Goal: Task Accomplishment & Management: Use online tool/utility

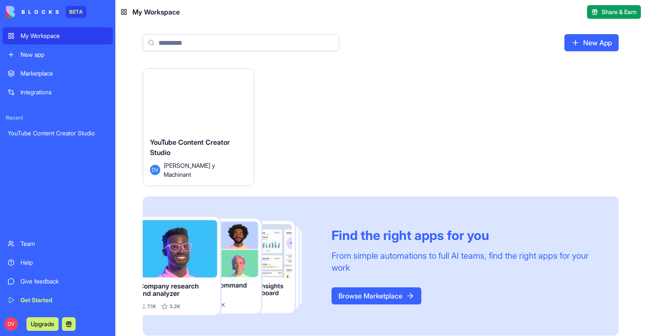
click at [187, 124] on div "Launch" at bounding box center [198, 103] width 111 height 69
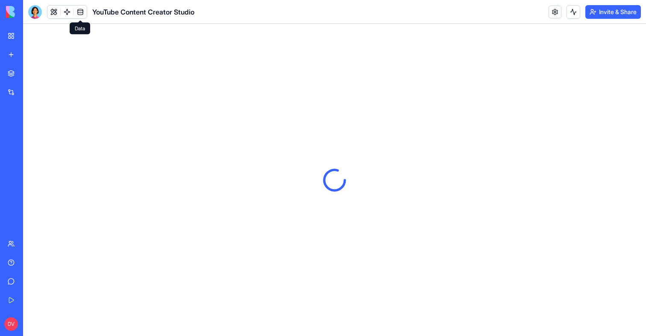
click at [80, 12] on link at bounding box center [80, 12] width 13 height 13
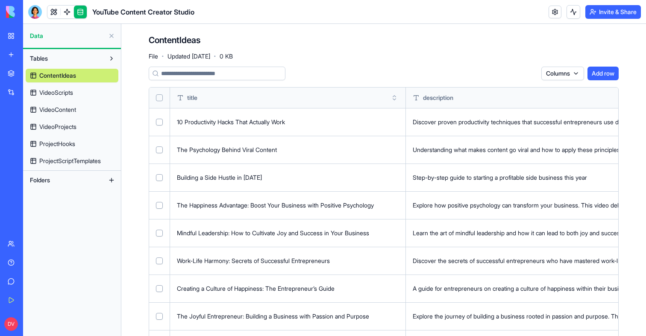
click at [66, 91] on span "VideoScripts" at bounding box center [56, 92] width 34 height 9
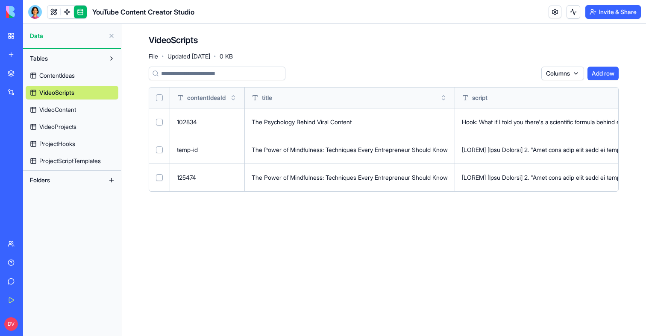
click at [596, 79] on button "Add row" at bounding box center [602, 74] width 31 height 14
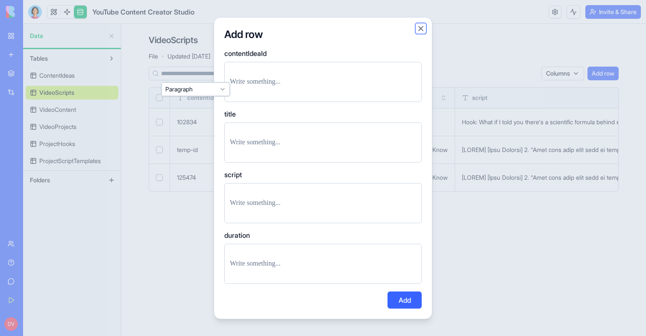
click at [423, 32] on button "Close" at bounding box center [420, 28] width 9 height 9
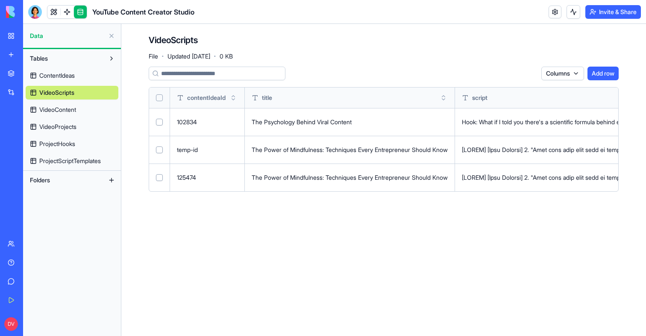
click at [561, 73] on html "BETA My Workspace New app Marketplace Integrations Recent YouTube Content Creat…" at bounding box center [323, 168] width 646 height 336
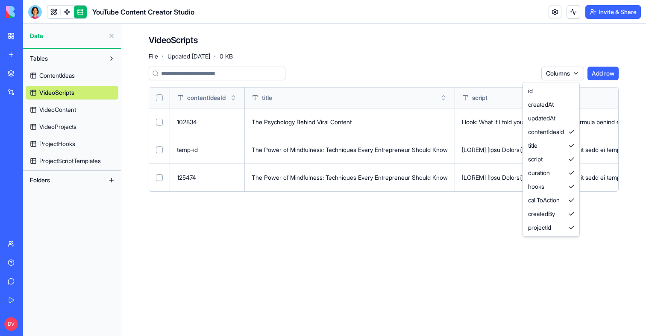
click at [269, 261] on html "BETA My Workspace New app Marketplace Integrations Recent YouTube Content Creat…" at bounding box center [323, 168] width 646 height 336
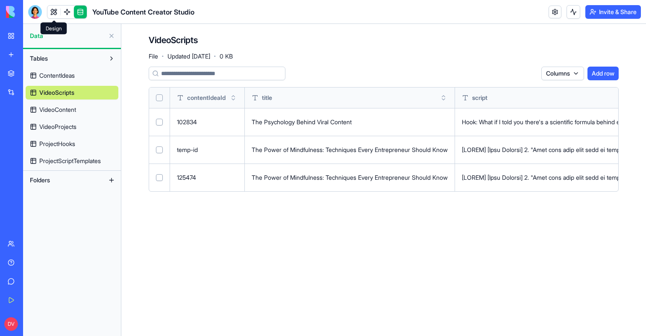
click at [52, 12] on link at bounding box center [53, 12] width 13 height 13
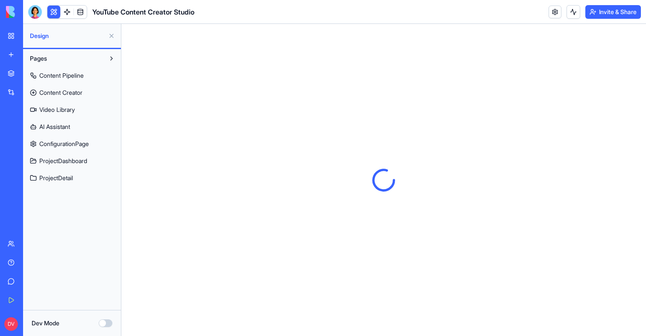
click at [52, 12] on button at bounding box center [53, 12] width 13 height 13
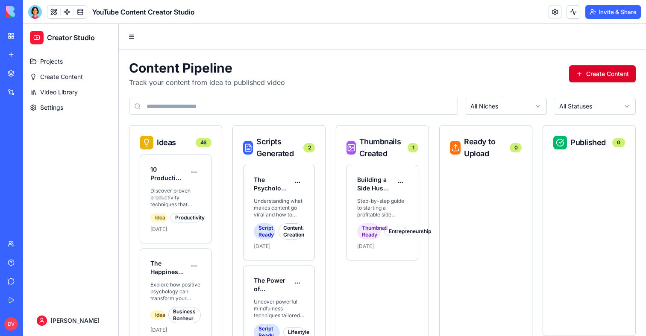
click at [610, 75] on button "Create Content" at bounding box center [602, 73] width 67 height 17
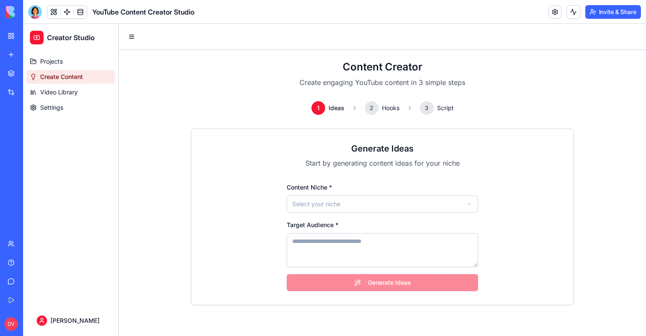
click at [348, 210] on html "Creator Studio Projects Create Content Video Library Settings [PERSON_NAME] Con…" at bounding box center [334, 180] width 623 height 312
click at [342, 247] on textarea "Target Audience *" at bounding box center [382, 250] width 191 height 34
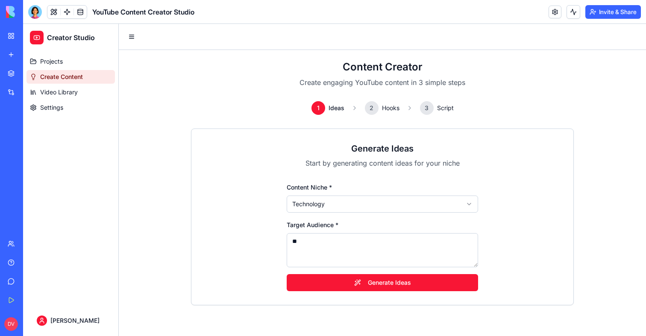
type textarea "*"
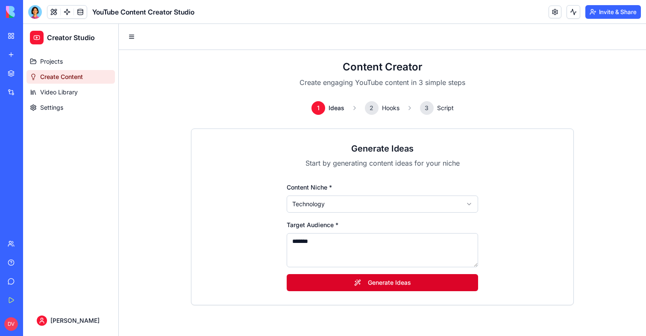
type textarea "*******"
click at [366, 282] on button "Generate Ideas" at bounding box center [382, 282] width 191 height 17
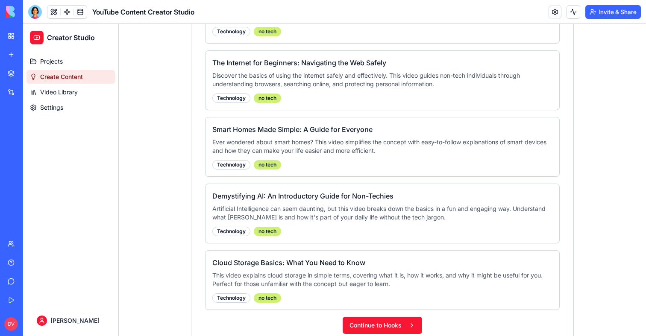
scroll to position [367, 0]
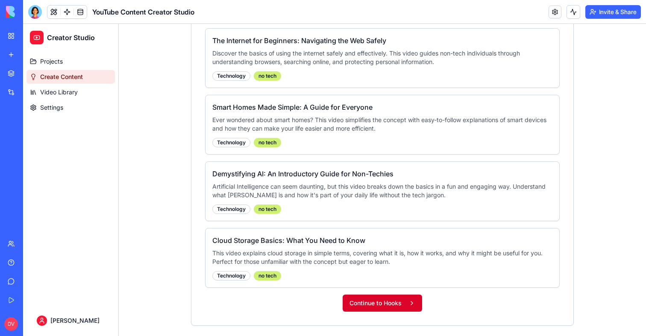
click at [388, 308] on button "Continue to Hooks" at bounding box center [382, 303] width 79 height 17
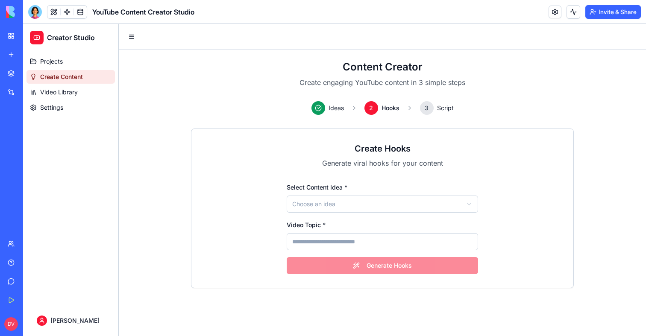
click at [324, 221] on div "Video Topic *" at bounding box center [382, 235] width 191 height 31
click at [329, 211] on html "Creator Studio Projects Create Content Video Library Settings [PERSON_NAME] Con…" at bounding box center [334, 180] width 623 height 312
click at [346, 237] on input "Video Topic *" at bounding box center [382, 241] width 191 height 17
type input "**********"
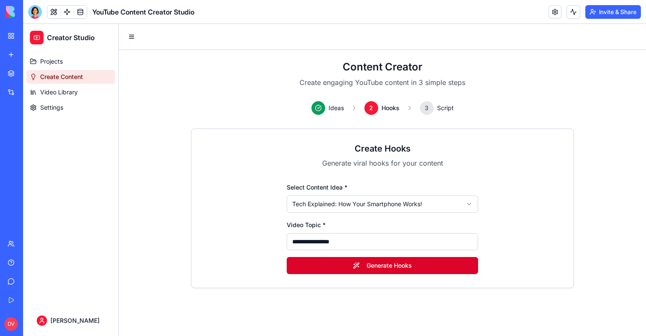
click at [364, 260] on button "Generate Hooks" at bounding box center [382, 265] width 191 height 17
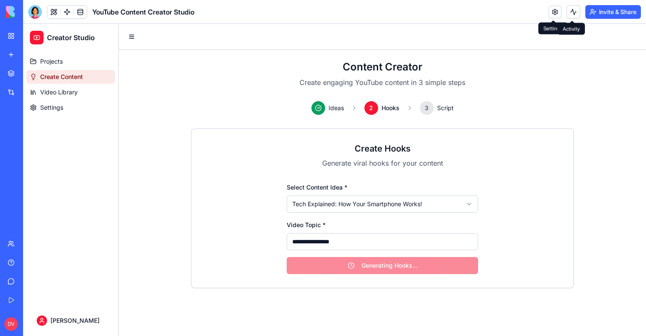
click at [567, 12] on button at bounding box center [573, 12] width 14 height 14
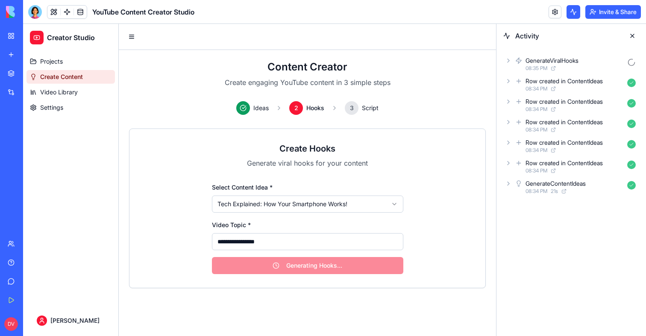
click at [565, 80] on div "Row created in ContentIdeas" at bounding box center [563, 81] width 77 height 9
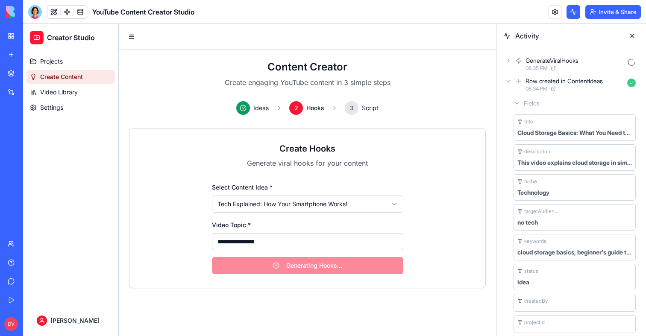
click at [565, 80] on div "Row created in ContentIdeas" at bounding box center [563, 81] width 77 height 9
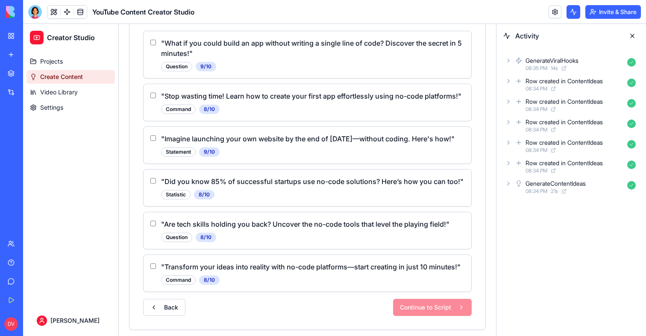
scroll to position [277, 0]
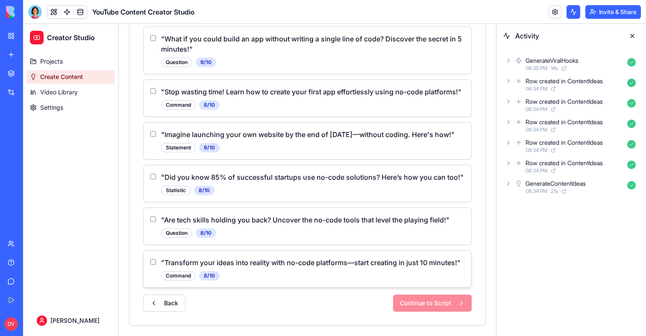
click at [261, 263] on p "" Transform your ideas into reality with no-code platforms—start creating in ju…" at bounding box center [312, 263] width 303 height 10
click at [157, 263] on div "" Transform your ideas into reality with no-code platforms—start creating in ju…" at bounding box center [307, 269] width 314 height 23
click at [422, 300] on button "Continue to Script" at bounding box center [432, 303] width 79 height 17
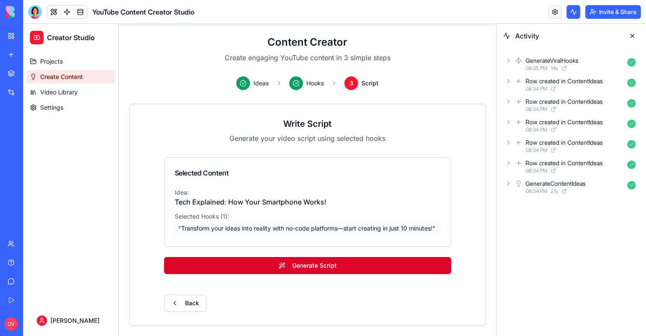
click at [292, 267] on button "Generate Script" at bounding box center [307, 265] width 287 height 17
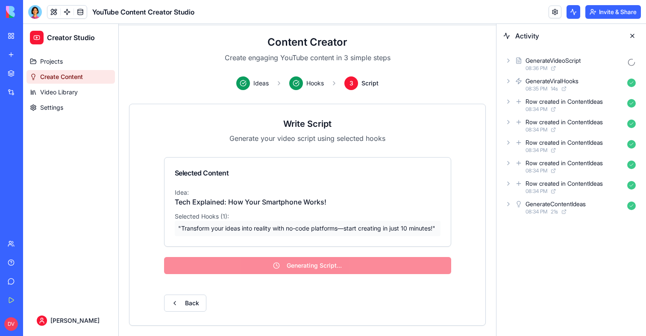
click at [505, 59] on icon at bounding box center [508, 60] width 7 height 7
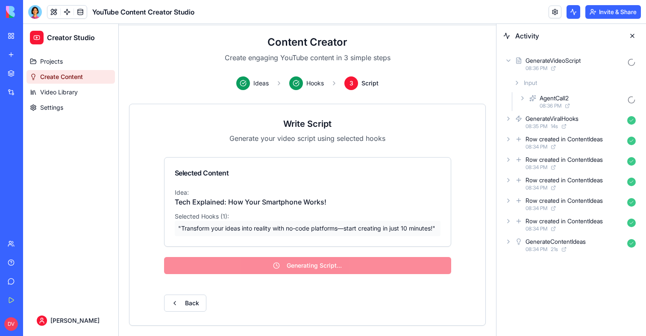
click at [521, 94] on div "AgentCall2 08:36 PM" at bounding box center [578, 101] width 122 height 19
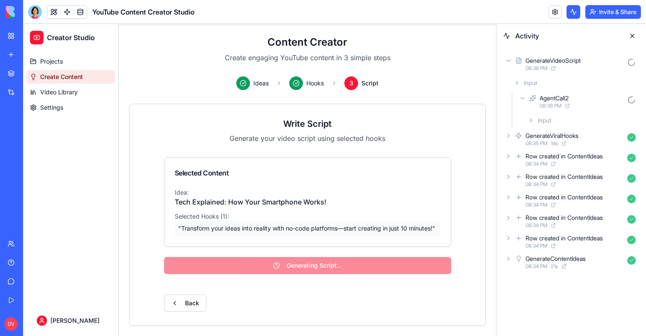
click at [532, 119] on icon at bounding box center [530, 120] width 7 height 7
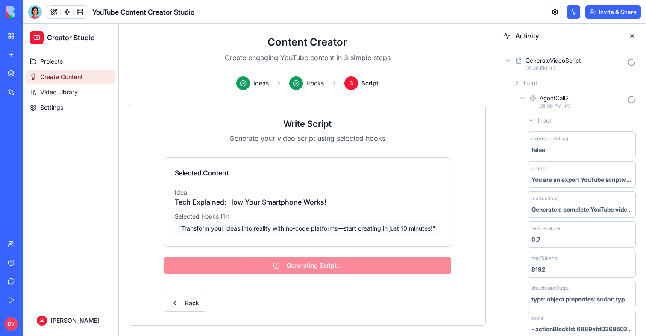
click at [532, 119] on icon at bounding box center [530, 120] width 7 height 7
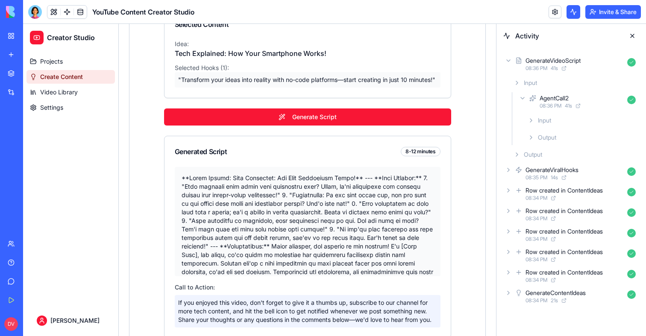
scroll to position [236, 0]
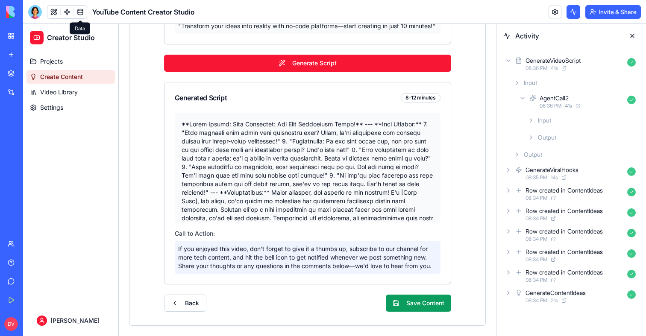
click at [79, 15] on link at bounding box center [80, 12] width 13 height 13
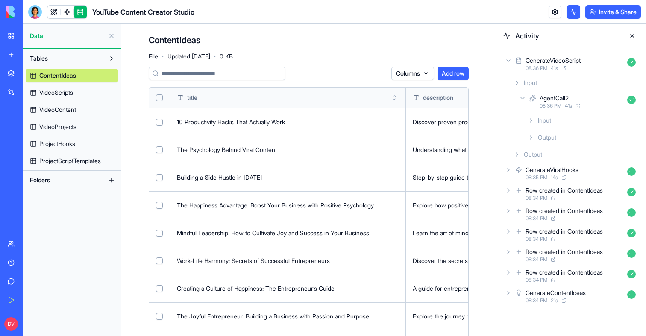
click at [61, 87] on link "VideoScripts" at bounding box center [72, 93] width 93 height 14
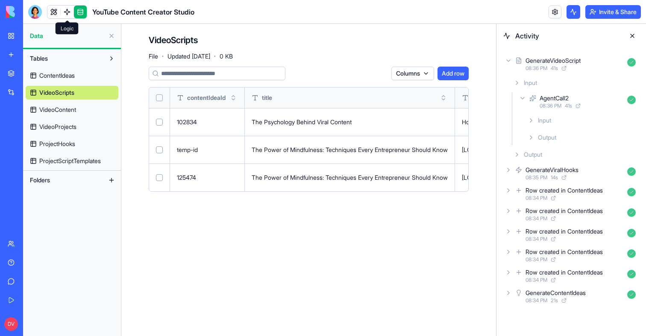
click at [67, 11] on link at bounding box center [67, 12] width 13 height 13
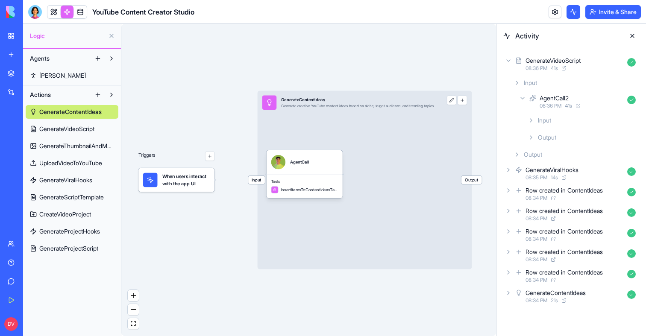
click at [72, 217] on span "CreateVideoProject" at bounding box center [65, 214] width 52 height 9
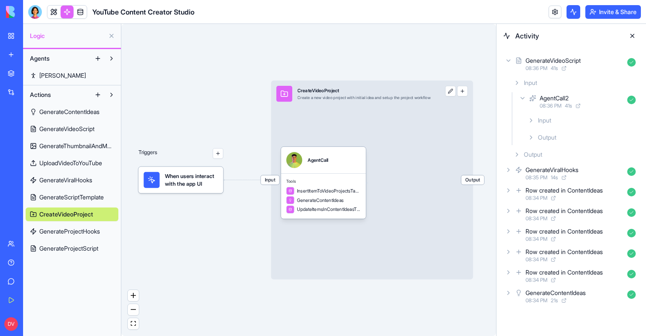
click at [78, 128] on span "GenerateVideoScript" at bounding box center [66, 129] width 55 height 9
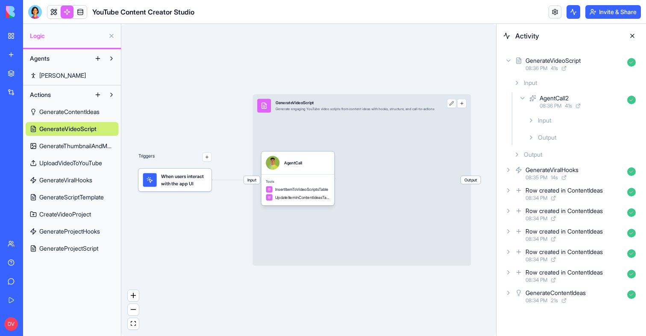
click at [301, 191] on span "InsertItemToVideoScriptsTable" at bounding box center [301, 190] width 53 height 6
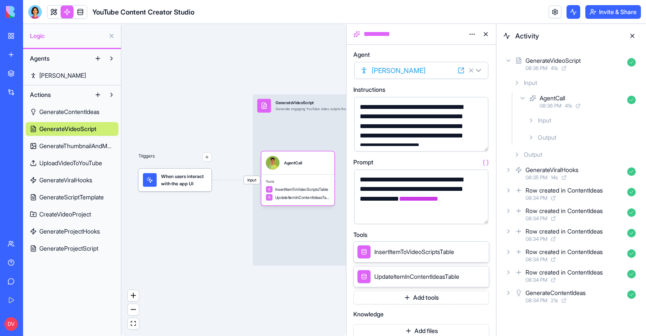
click at [482, 217] on button "button" at bounding box center [480, 216] width 14 height 14
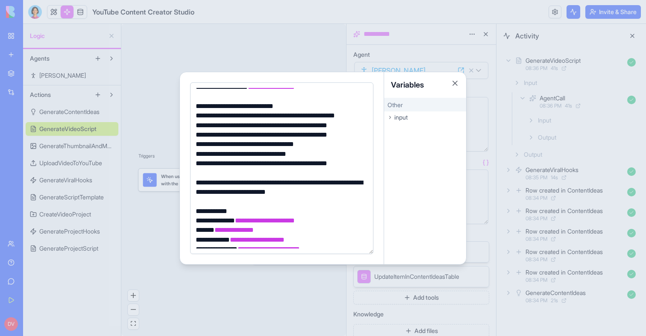
scroll to position [100, 0]
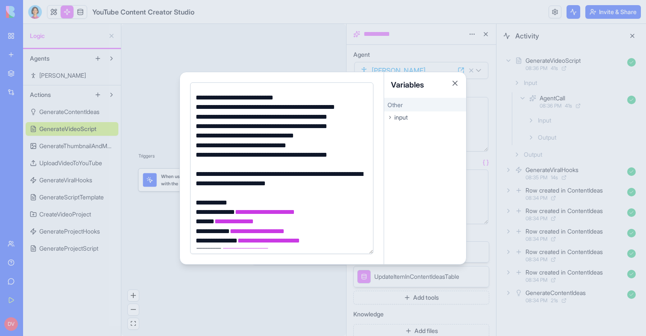
click at [276, 43] on div at bounding box center [323, 168] width 646 height 336
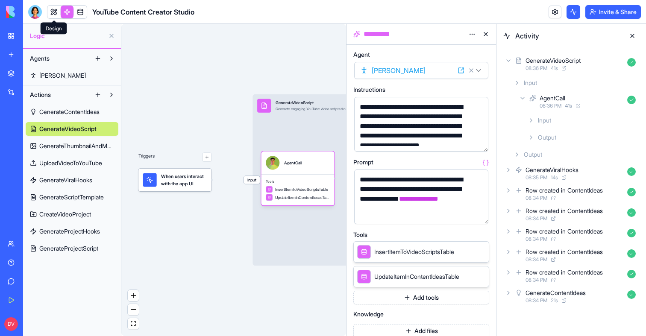
click at [59, 8] on link at bounding box center [53, 12] width 13 height 13
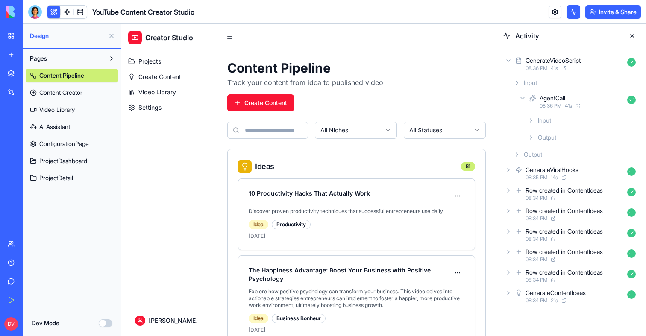
click at [517, 271] on icon at bounding box center [518, 272] width 7 height 10
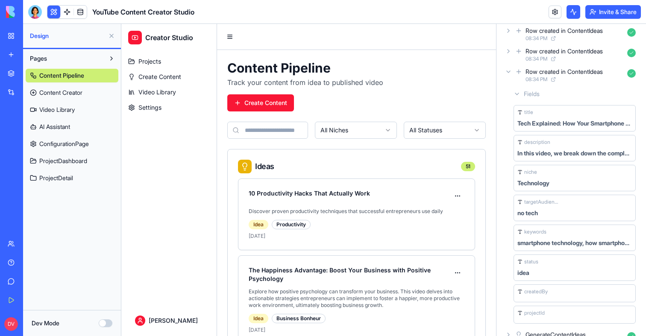
scroll to position [195, 0]
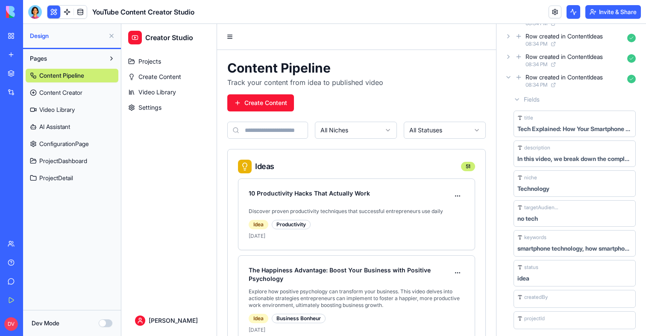
click at [514, 59] on div "Row created in ContentIdeas 08:34 PM" at bounding box center [571, 60] width 136 height 19
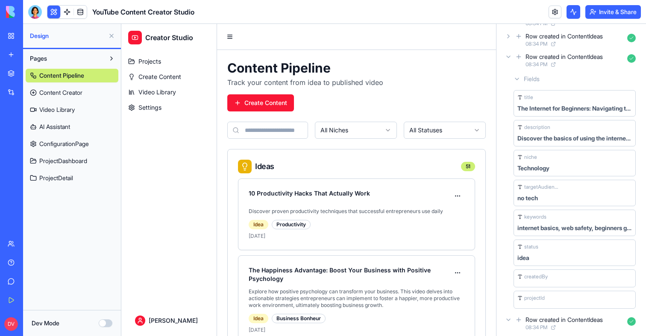
click at [504, 33] on div "Row created in ContentIdeas 08:34 PM" at bounding box center [571, 39] width 136 height 19
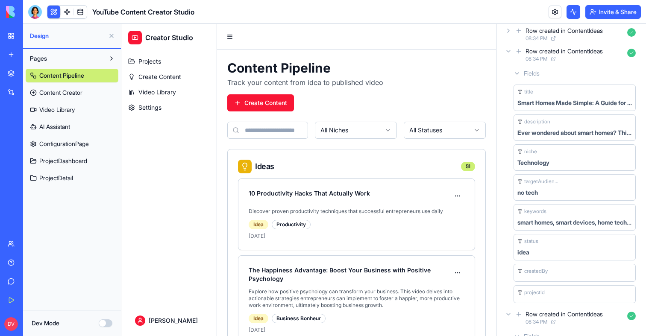
scroll to position [159, 0]
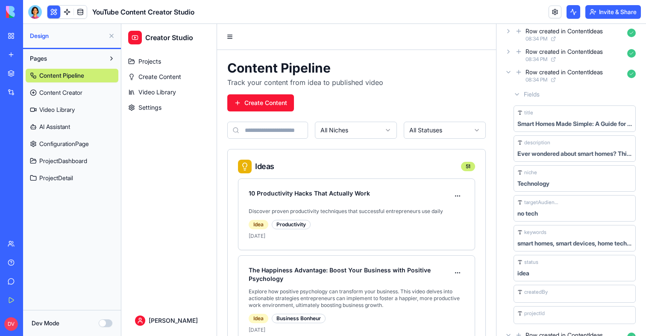
click at [509, 56] on div "Row created in ContentIdeas 08:34 PM" at bounding box center [571, 55] width 136 height 19
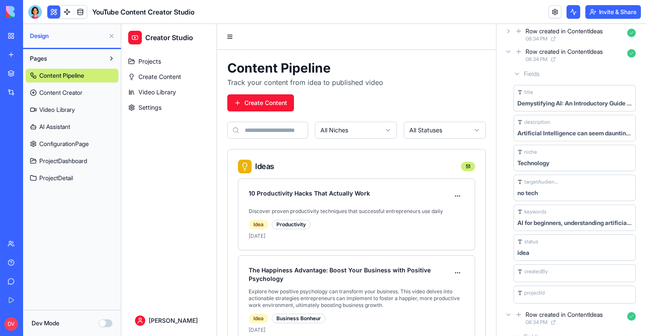
scroll to position [140, 0]
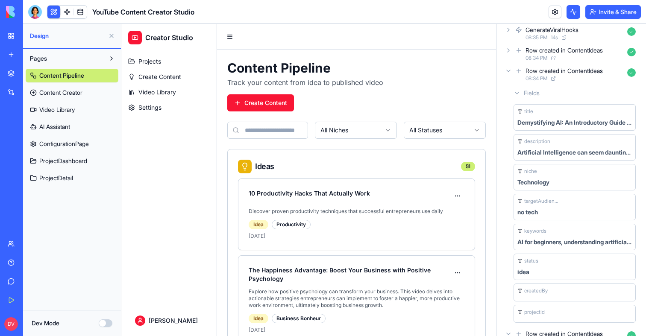
click at [546, 54] on div "Row created in ContentIdeas" at bounding box center [563, 50] width 77 height 9
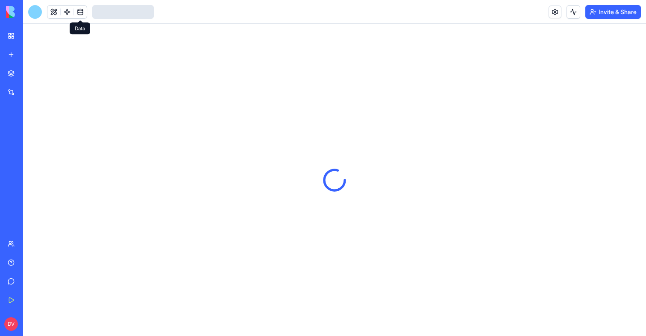
click at [79, 14] on link at bounding box center [80, 12] width 13 height 13
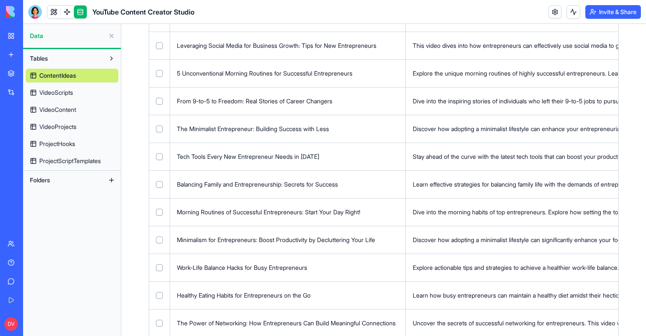
scroll to position [1288, 0]
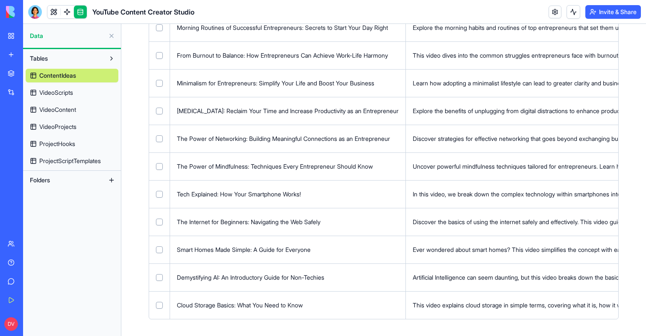
click at [88, 89] on link "VideoScripts" at bounding box center [72, 93] width 93 height 14
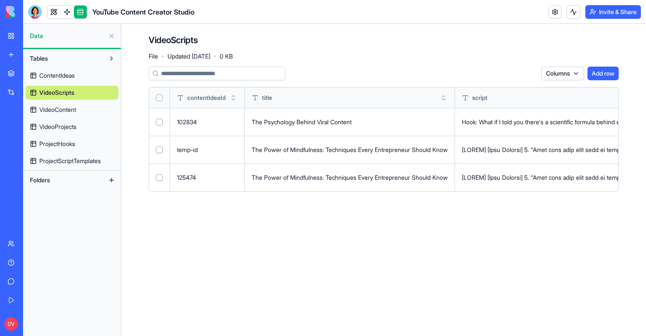
click at [80, 12] on link at bounding box center [80, 12] width 13 height 13
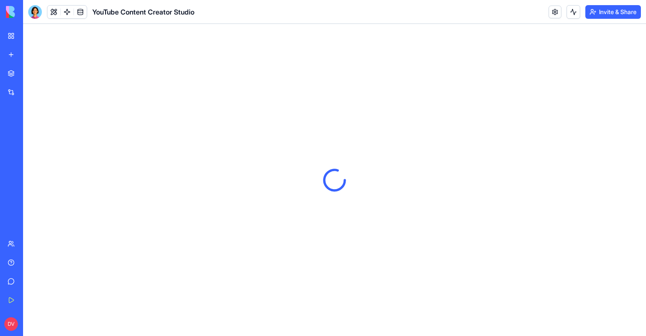
click at [80, 12] on link at bounding box center [80, 12] width 13 height 13
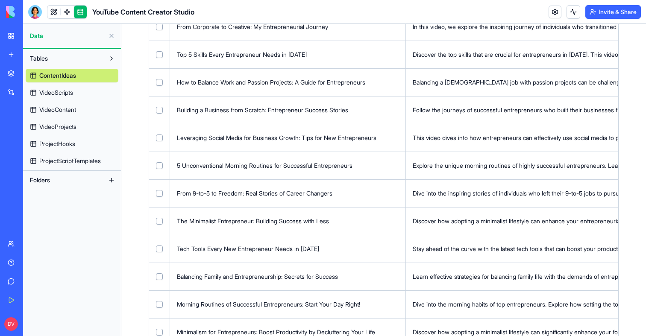
scroll to position [1288, 0]
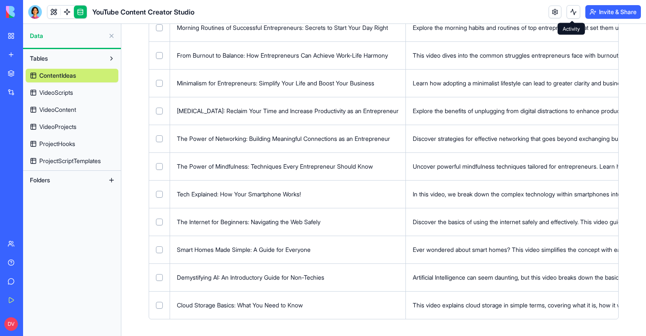
click at [573, 6] on button at bounding box center [573, 12] width 14 height 14
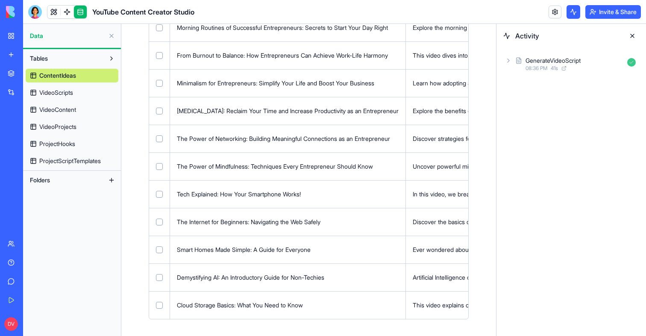
click at [501, 53] on div "GenerateVideoScript 08:36 PM 41 s" at bounding box center [570, 64] width 149 height 32
click at [514, 62] on div "GenerateVideoScript 08:36 PM 41 s" at bounding box center [571, 64] width 136 height 19
click at [542, 102] on div "AgentCall" at bounding box center [552, 98] width 26 height 9
click at [158, 195] on button "Select row" at bounding box center [159, 194] width 7 height 7
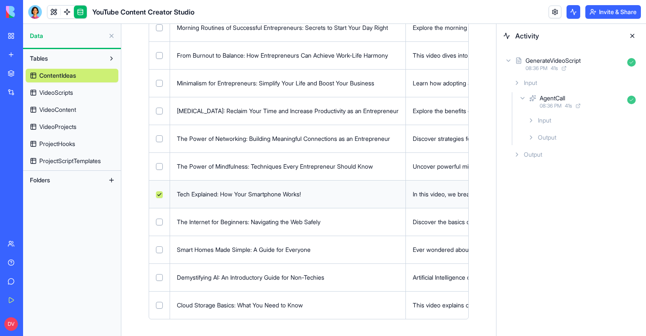
click at [159, 221] on button "Select row" at bounding box center [159, 222] width 7 height 7
click at [158, 250] on button "Select row" at bounding box center [159, 249] width 7 height 7
click at [158, 275] on button "Select row" at bounding box center [159, 277] width 7 height 7
click at [159, 307] on button "Select row" at bounding box center [159, 305] width 7 height 7
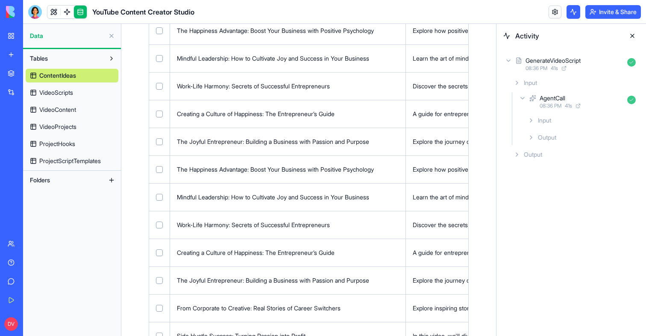
scroll to position [0, 0]
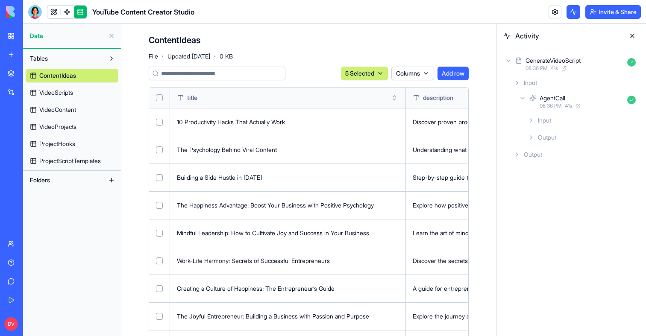
click at [357, 79] on html "BETA My Workspace New app Marketplace Integrations Recent YouTube Content Creat…" at bounding box center [323, 168] width 646 height 336
click at [358, 91] on div "Delete" at bounding box center [358, 91] width 50 height 14
click at [632, 36] on button at bounding box center [632, 36] width 14 height 14
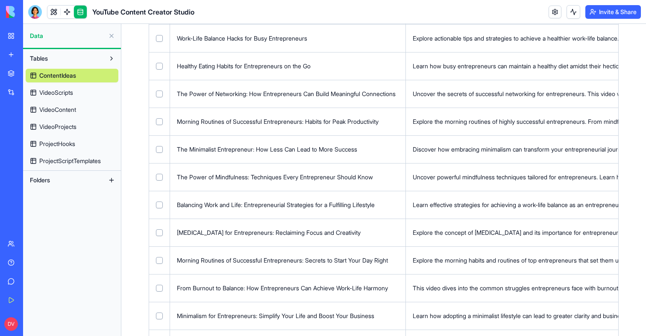
scroll to position [1149, 0]
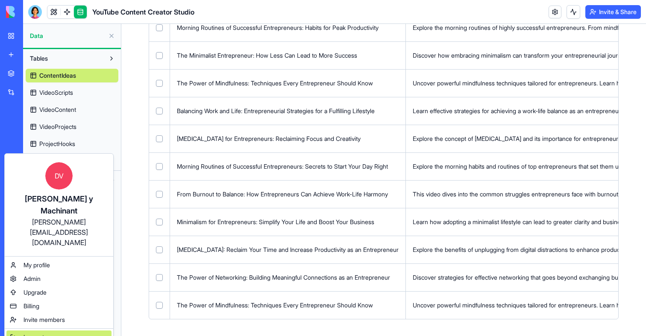
click at [35, 333] on span "Log out" at bounding box center [33, 337] width 20 height 9
